Goal: Transaction & Acquisition: Obtain resource

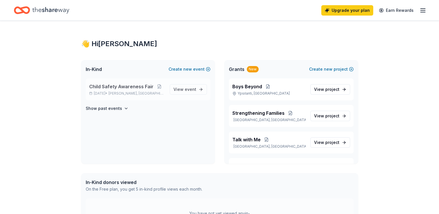
click at [122, 91] on div "Child Safety Awareness Fair [DATE] • Romulus, [GEOGRAPHIC_DATA]" at bounding box center [127, 89] width 76 height 13
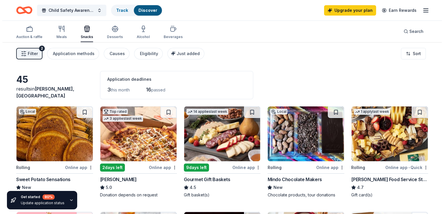
scroll to position [2, 0]
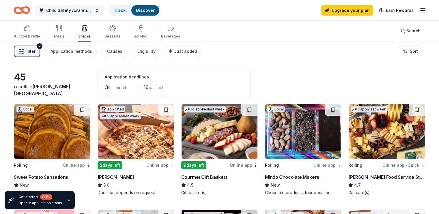
click at [104, 8] on button "Child Safety Awareness Fair" at bounding box center [69, 11] width 69 height 12
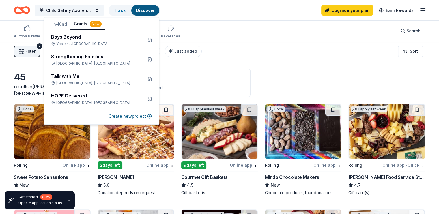
click at [82, 23] on button "Grants New" at bounding box center [87, 24] width 35 height 11
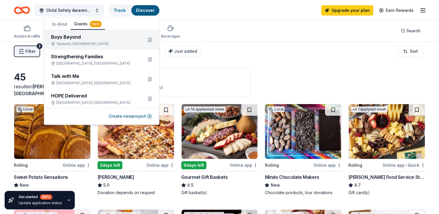
click at [83, 43] on div "Ypsilanti, MI" at bounding box center [94, 44] width 87 height 5
click at [69, 40] on div "Boys Beyond" at bounding box center [94, 37] width 87 height 7
click at [146, 40] on button at bounding box center [149, 39] width 9 height 9
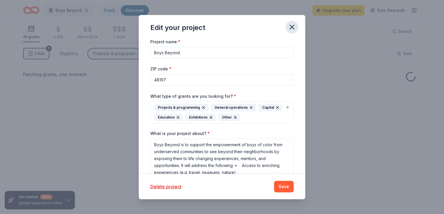
click at [291, 26] on icon "button" at bounding box center [292, 27] width 8 height 8
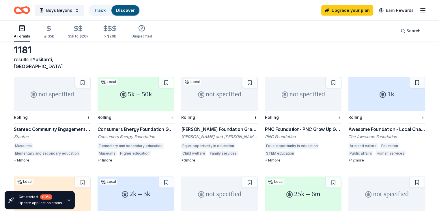
scroll to position [31, 0]
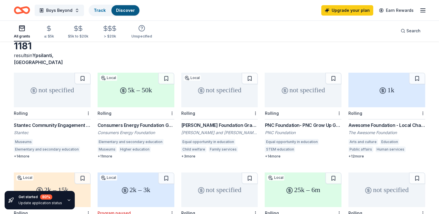
click at [29, 122] on div "Stantec Community Engagement Grant" at bounding box center [52, 125] width 77 height 7
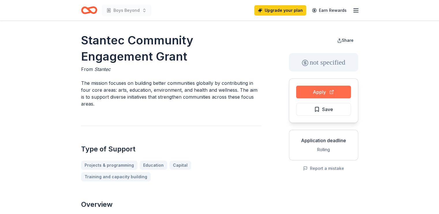
click at [314, 93] on button "Apply" at bounding box center [323, 92] width 55 height 13
